Goal: Transaction & Acquisition: Purchase product/service

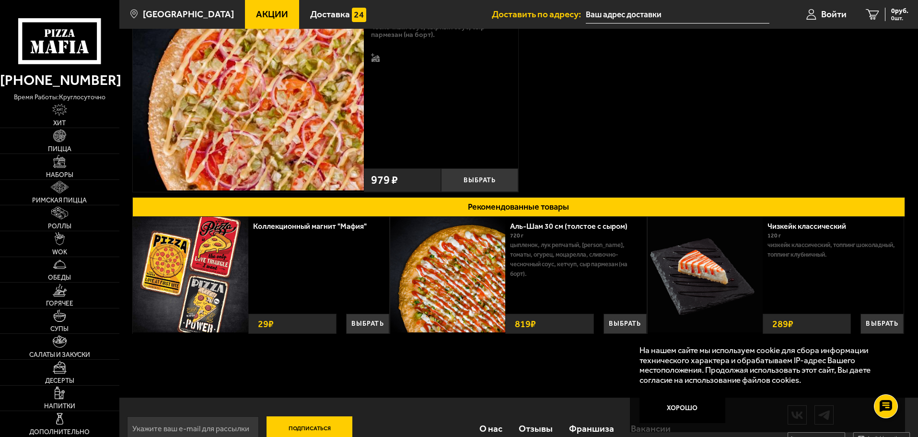
scroll to position [151, 0]
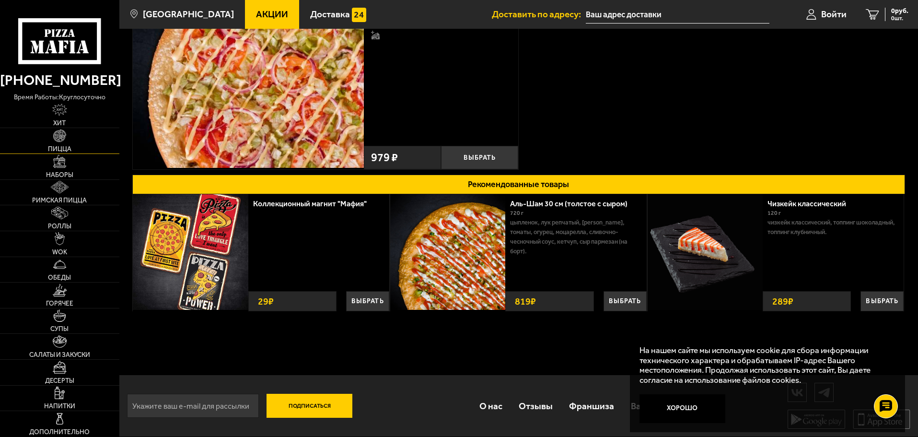
click at [90, 141] on link "Пицца" at bounding box center [59, 140] width 119 height 25
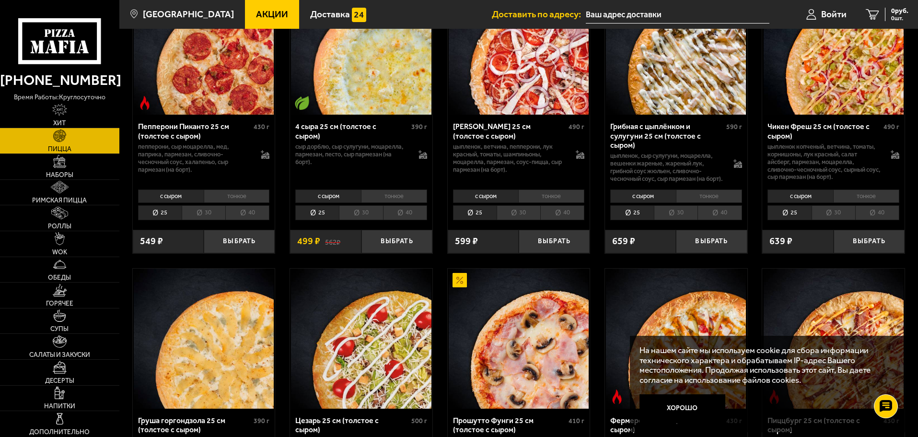
scroll to position [719, 0]
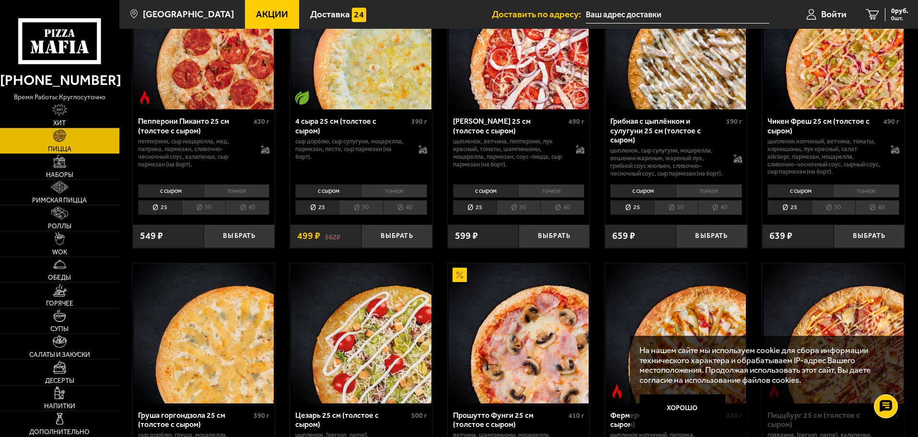
click at [677, 212] on li "30" at bounding box center [676, 207] width 44 height 15
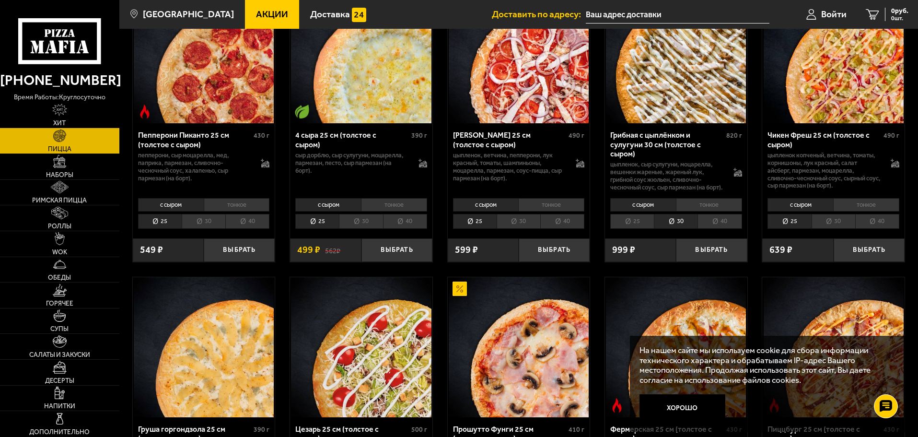
scroll to position [671, 0]
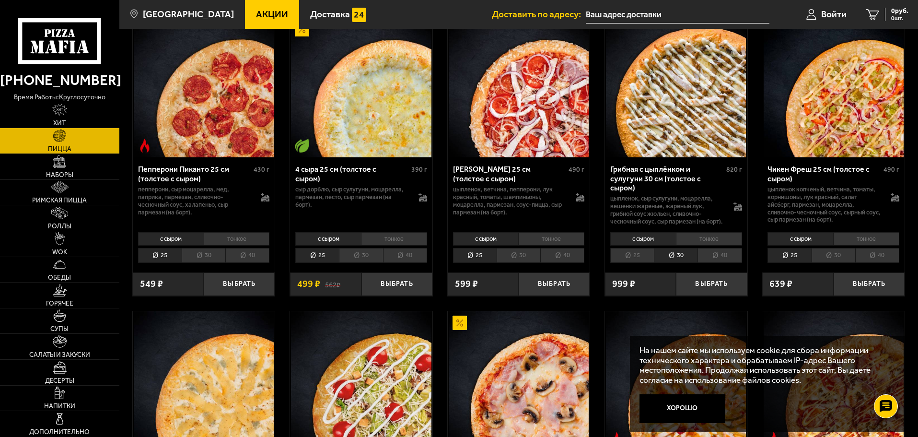
click at [703, 246] on li "тонкое" at bounding box center [709, 238] width 66 height 13
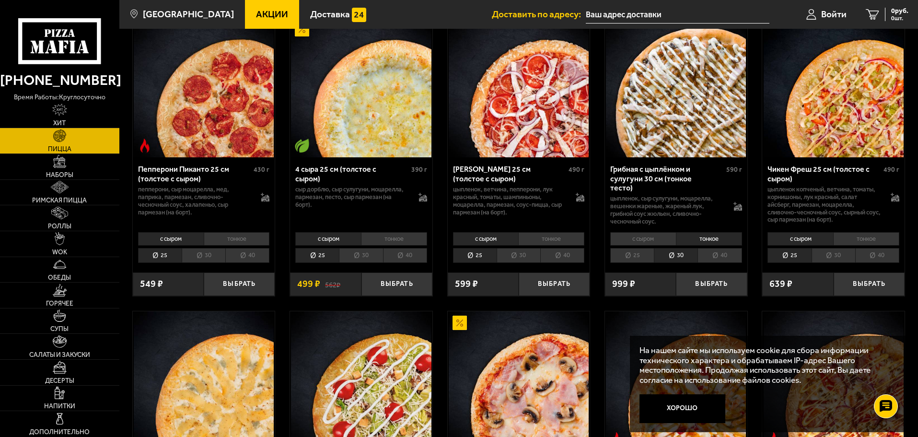
click at [652, 240] on li "с сыром" at bounding box center [643, 238] width 66 height 13
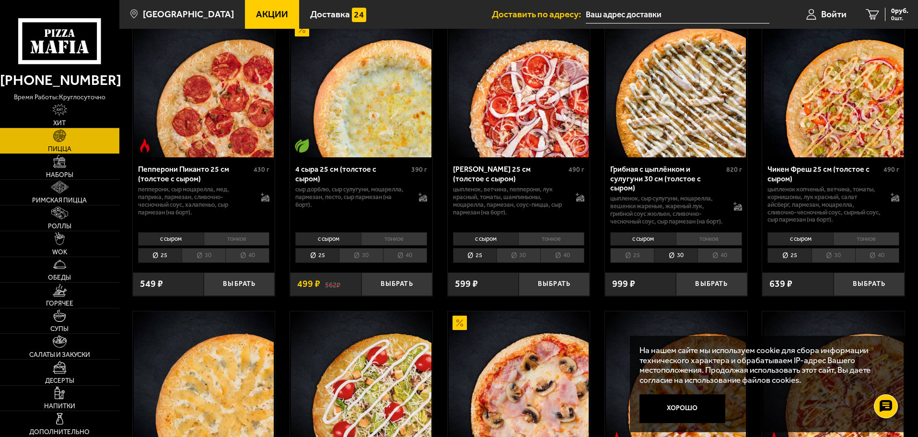
click at [681, 244] on li "тонкое" at bounding box center [709, 238] width 66 height 13
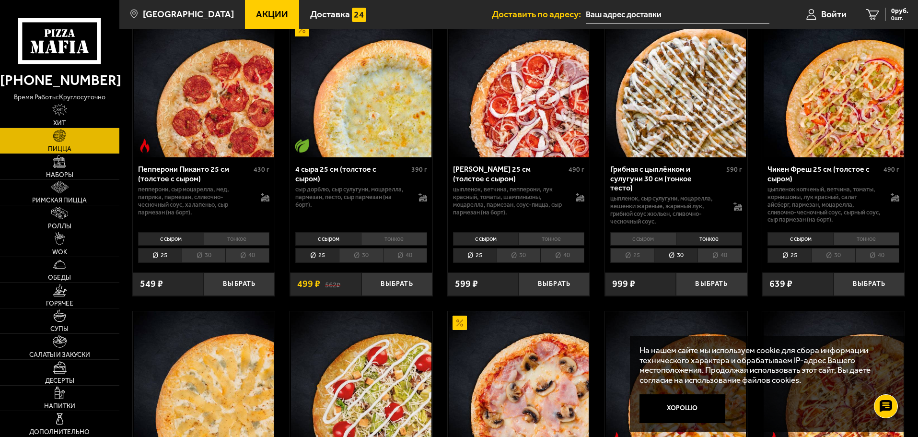
click at [661, 237] on li "с сыром" at bounding box center [643, 238] width 66 height 13
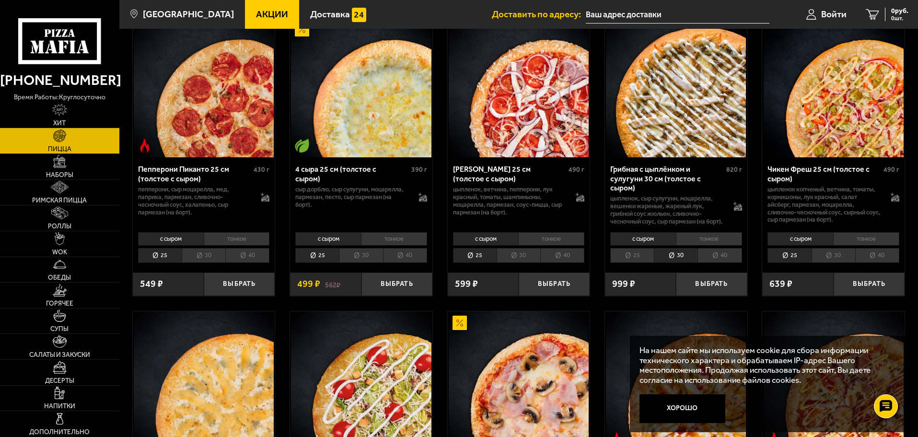
click at [704, 246] on li "тонкое" at bounding box center [709, 238] width 66 height 13
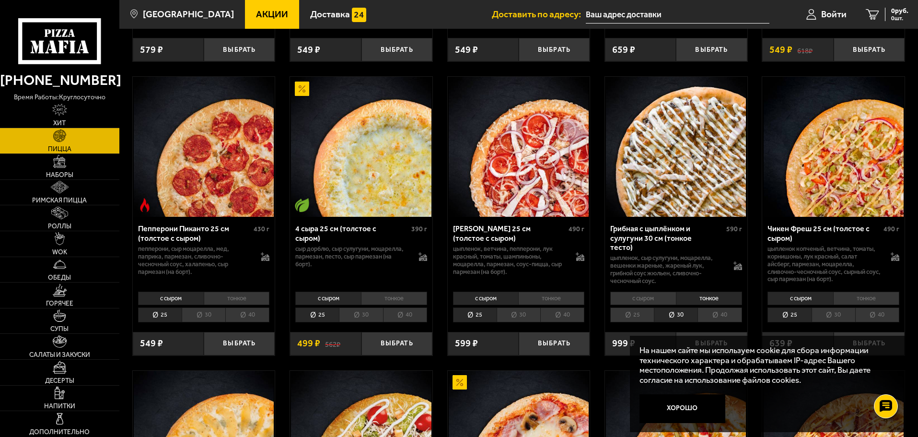
scroll to position [575, 0]
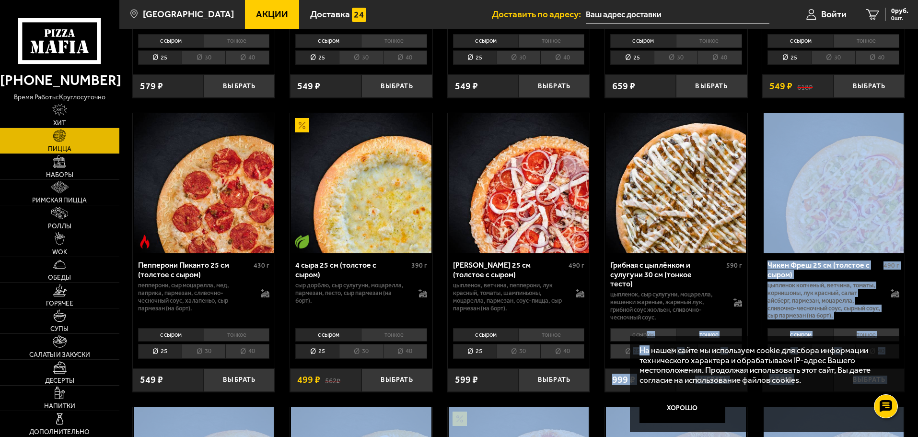
click at [651, 331] on li "с сыром" at bounding box center [643, 334] width 66 height 13
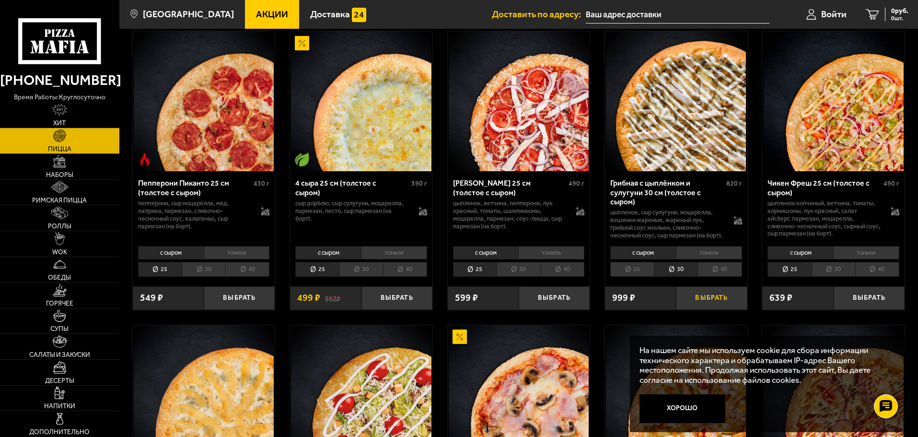
scroll to position [671, 0]
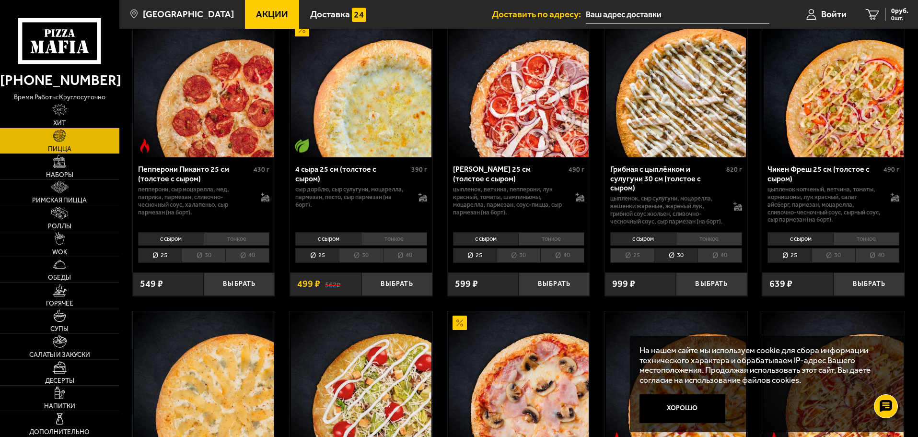
click at [708, 246] on li "тонкое" at bounding box center [709, 238] width 66 height 13
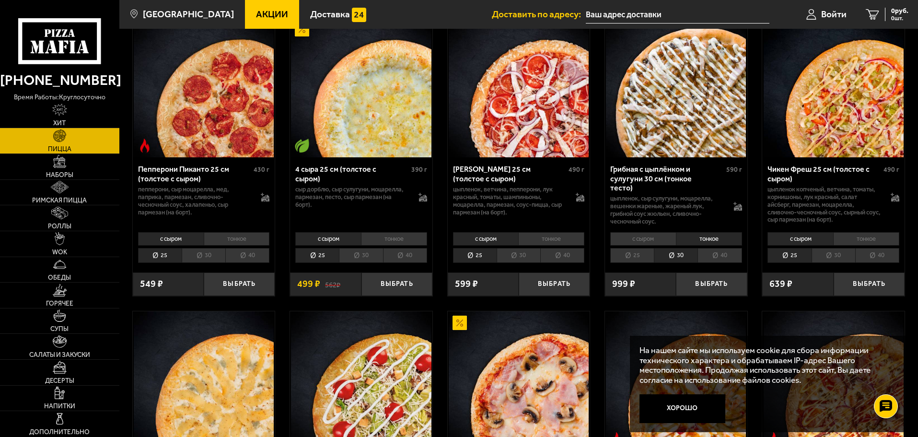
click at [566, 234] on li "тонкое" at bounding box center [551, 238] width 66 height 13
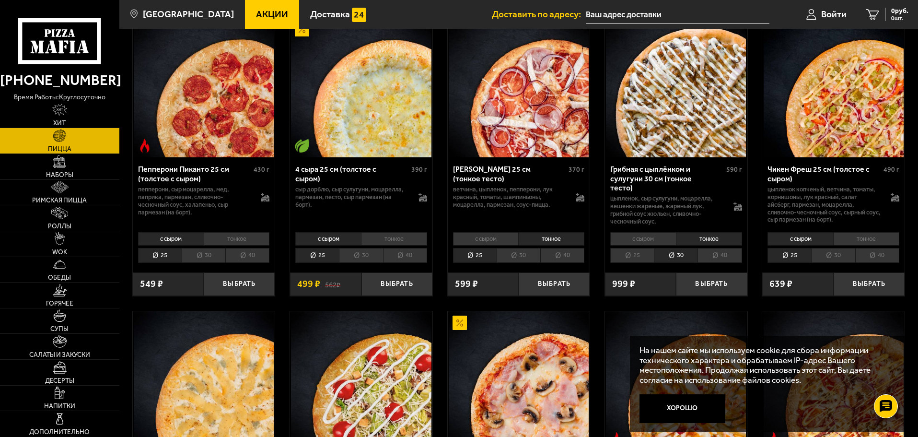
click at [864, 236] on li "тонкое" at bounding box center [866, 238] width 66 height 13
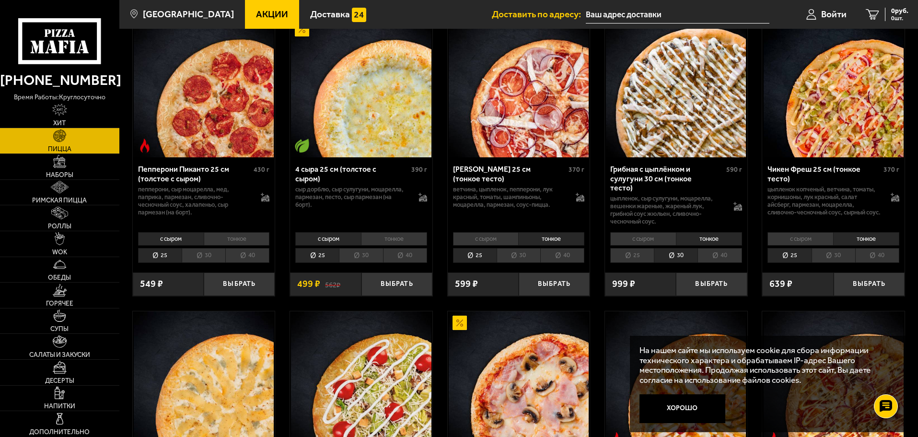
click at [805, 241] on li "с сыром" at bounding box center [801, 238] width 66 height 13
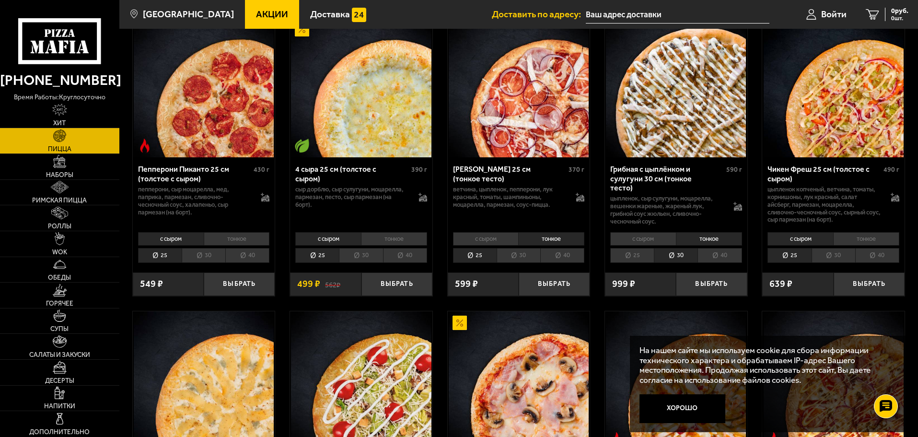
click at [852, 233] on li "тонкое" at bounding box center [866, 238] width 66 height 13
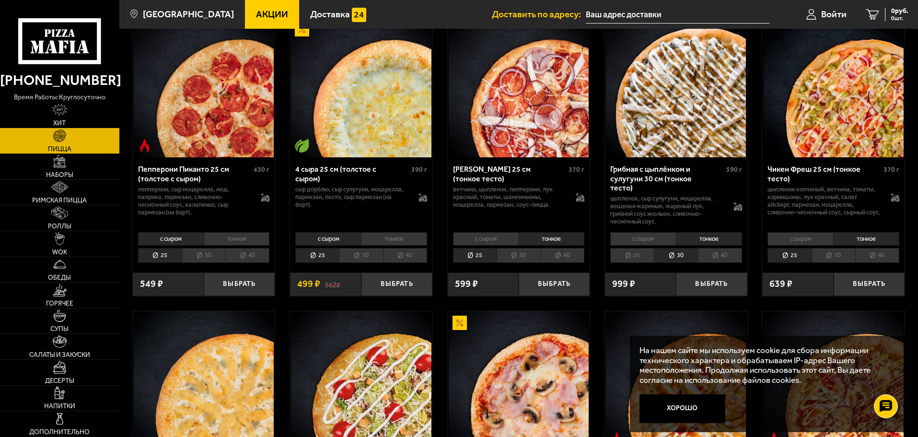
click at [713, 255] on li "40" at bounding box center [720, 255] width 44 height 15
click at [684, 250] on li "30" at bounding box center [676, 255] width 44 height 15
